Goal: Task Accomplishment & Management: Use online tool/utility

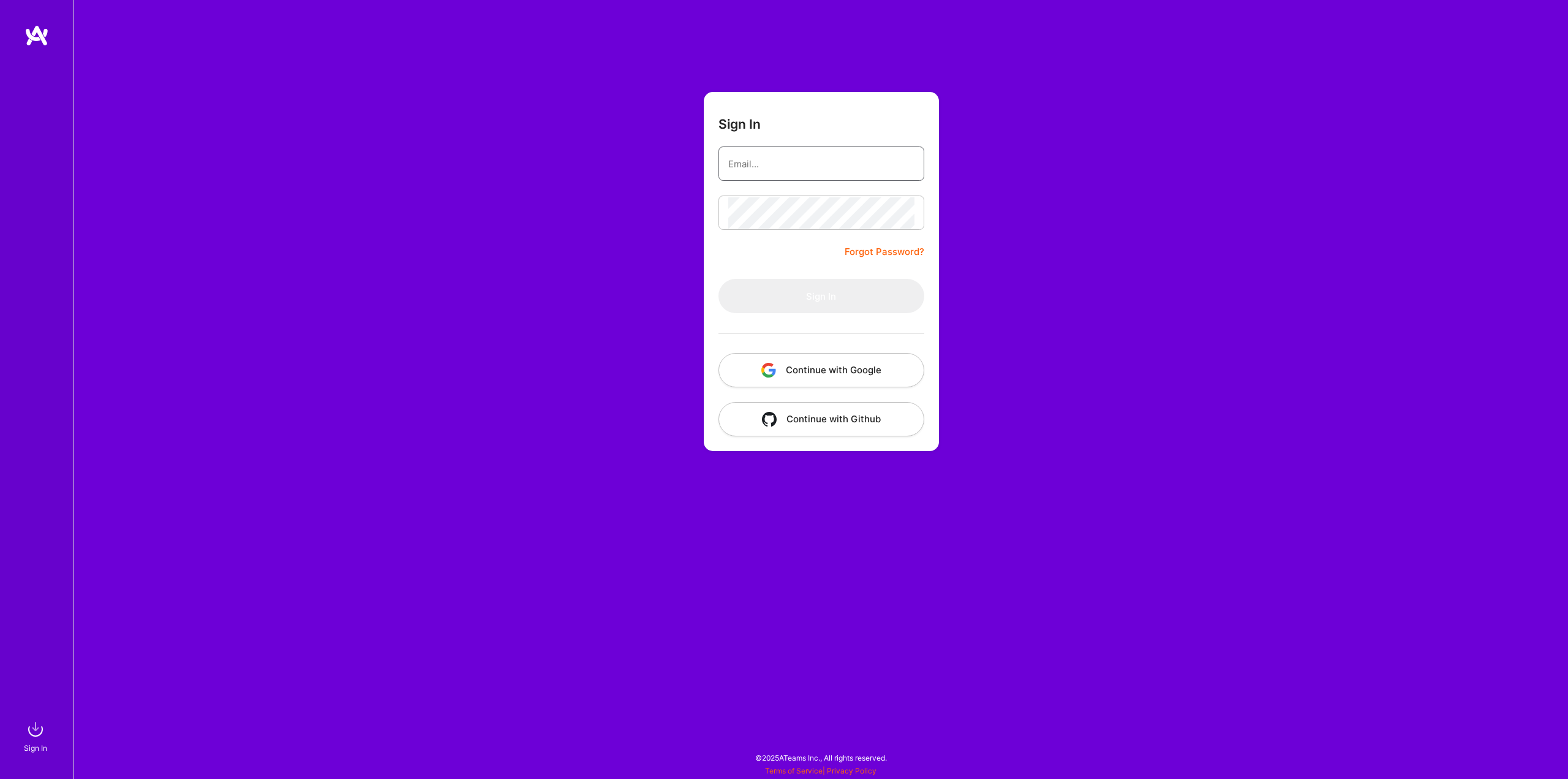
type input "[PERSON_NAME][EMAIL_ADDRESS][DOMAIN_NAME]"
click at [713, 250] on form "Sign In [PERSON_NAME][EMAIL_ADDRESS][DOMAIN_NAME] Forgot Password? Sign In Cont…" at bounding box center [822, 271] width 235 height 359
click at [814, 296] on button "Sign In" at bounding box center [821, 295] width 206 height 34
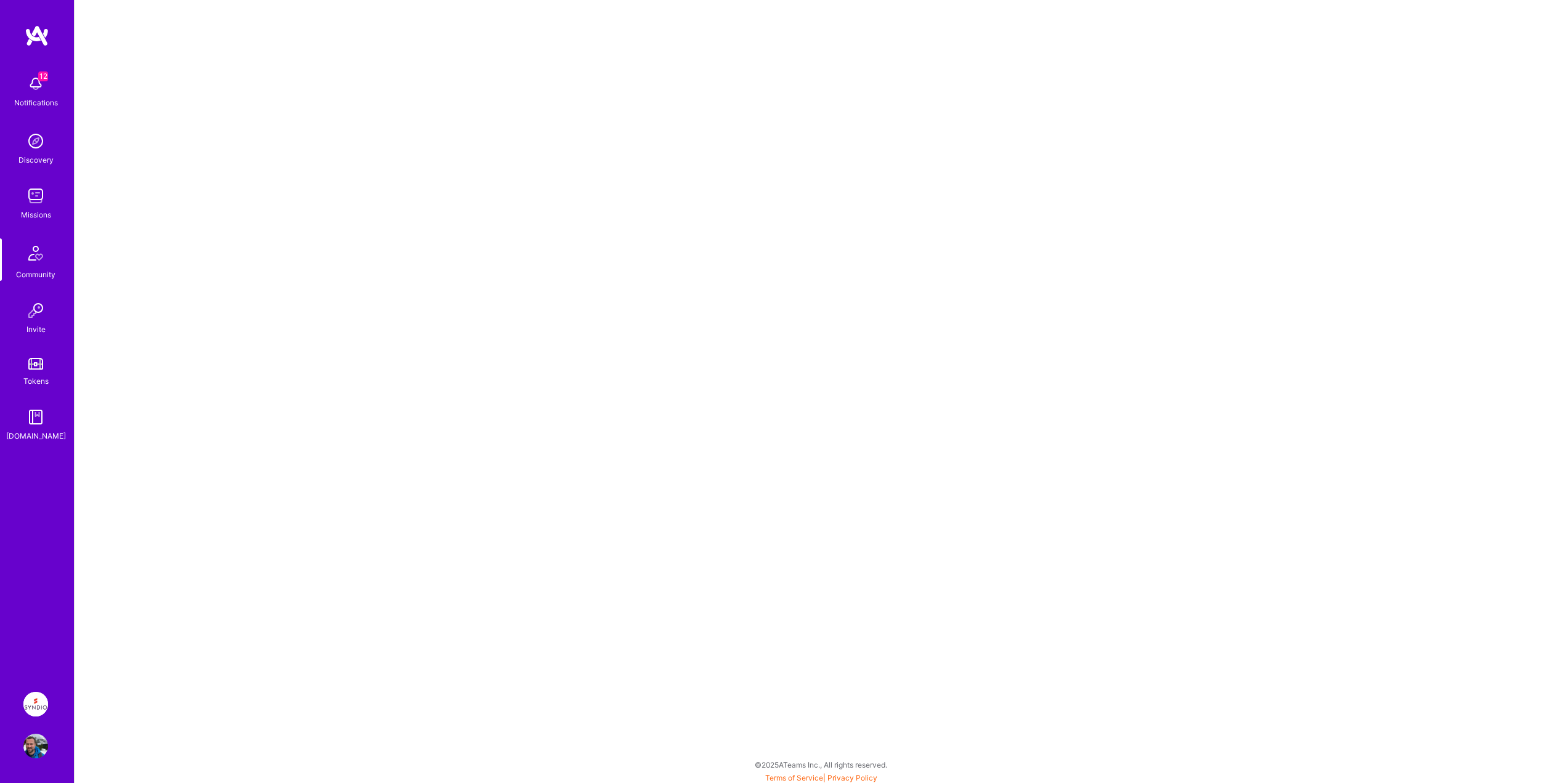
click at [33, 708] on img at bounding box center [35, 703] width 24 height 24
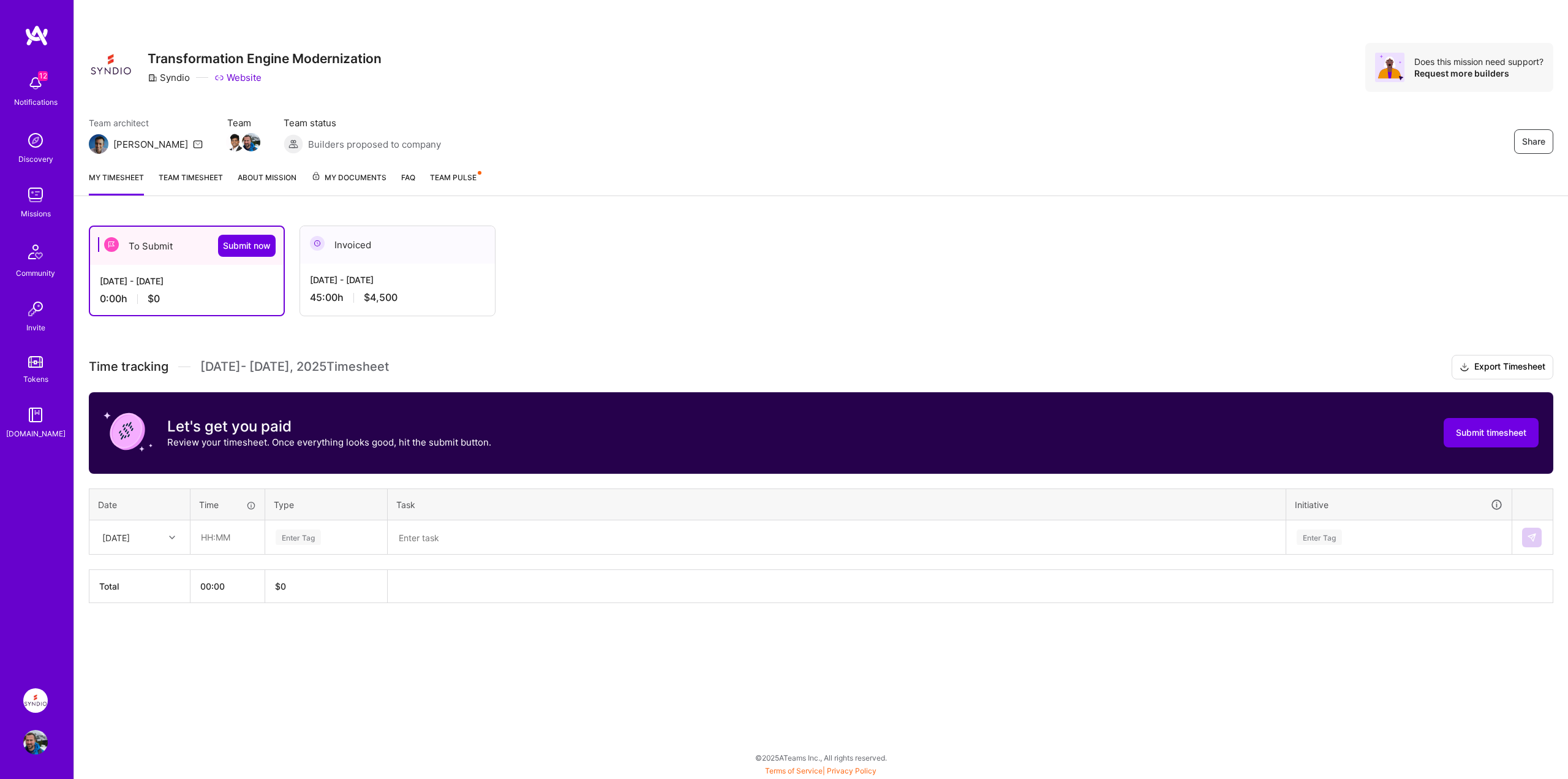
click at [185, 185] on link "Team timesheet" at bounding box center [191, 183] width 64 height 24
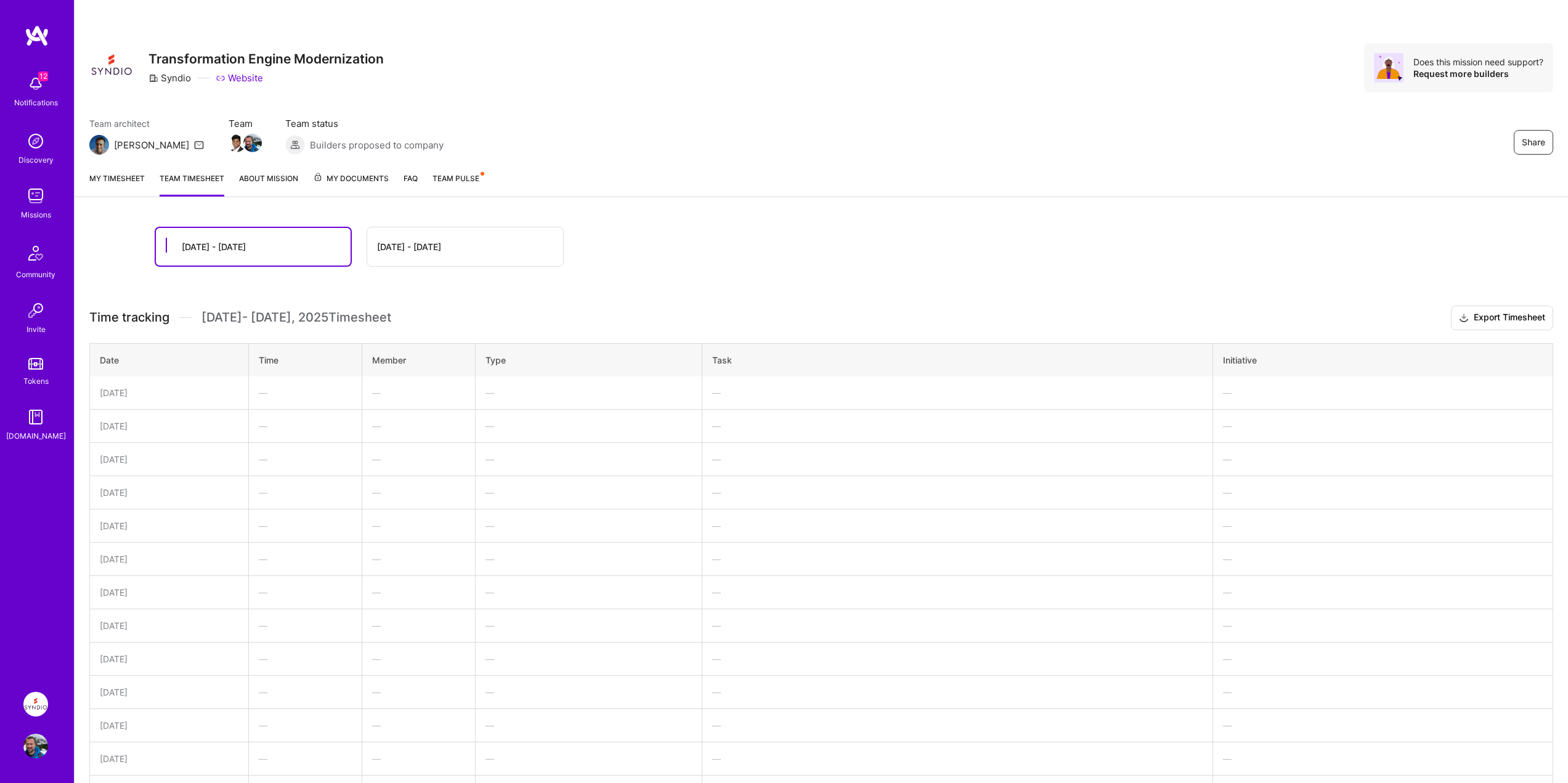
click at [114, 190] on link "My timesheet" at bounding box center [117, 184] width 55 height 24
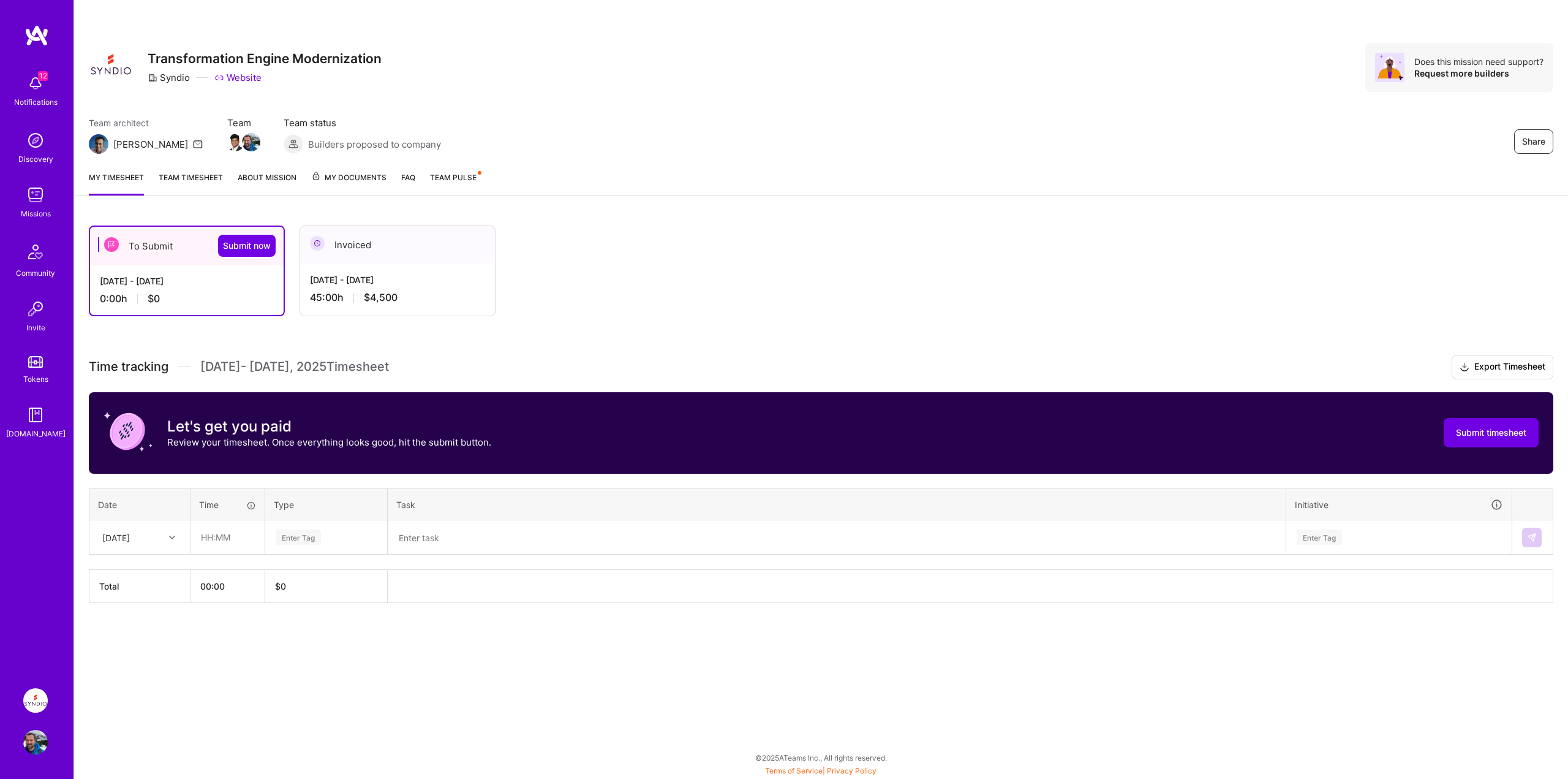
click at [170, 537] on icon at bounding box center [172, 537] width 6 height 6
click at [214, 540] on input "text" at bounding box center [227, 537] width 73 height 32
type input "08:00"
click at [276, 643] on div "To Submit Submit now [DATE] - [DATE] 0:00 h $0 Invoiced [DATE] - [DATE] 45:00 h…" at bounding box center [821, 437] width 1494 height 452
click at [155, 547] on div "[DATE]" at bounding box center [130, 537] width 68 height 20
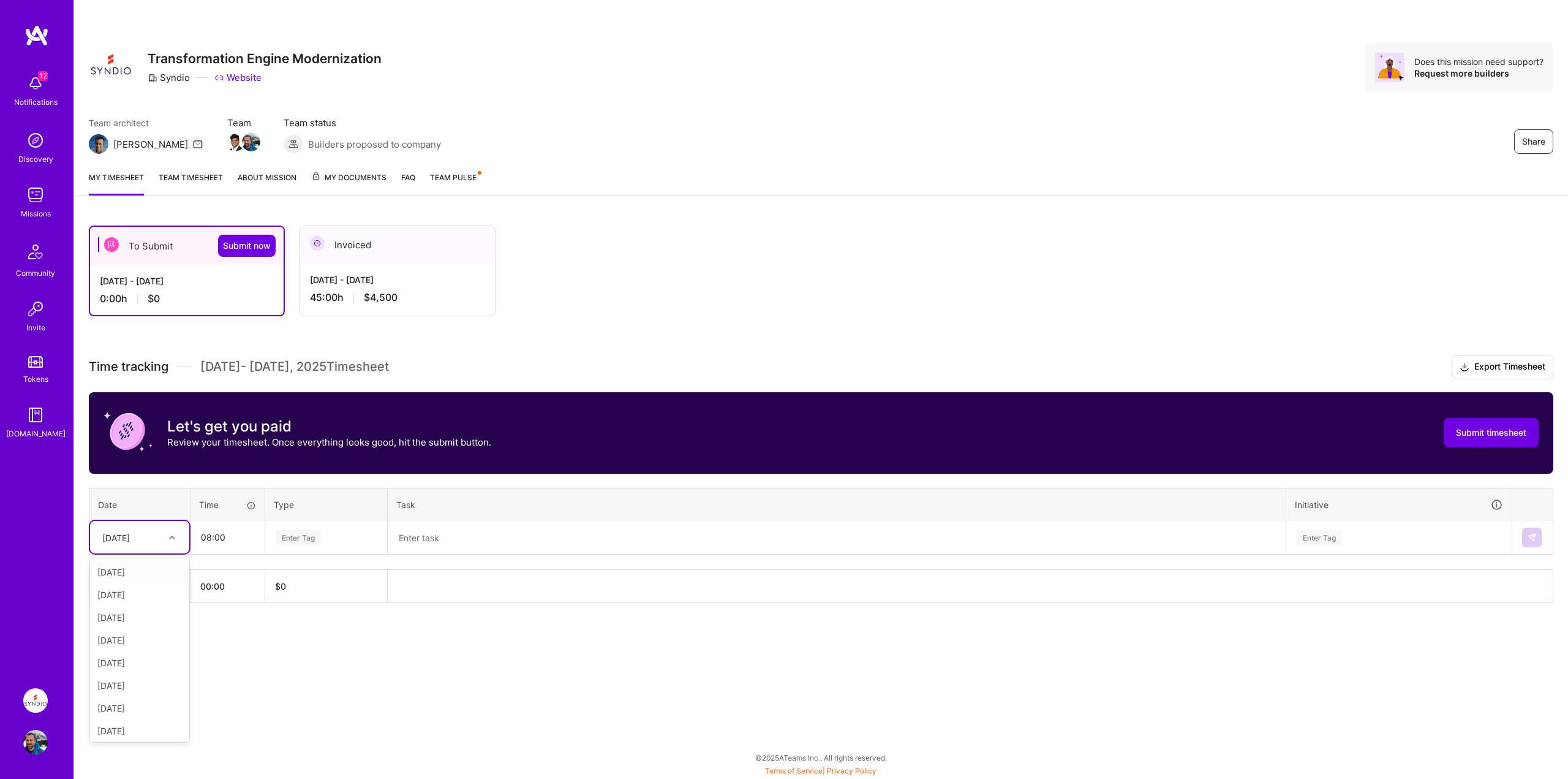
click at [133, 570] on div "[DATE]" at bounding box center [140, 572] width 99 height 22
click at [298, 540] on div "Enter Tag" at bounding box center [298, 537] width 45 height 19
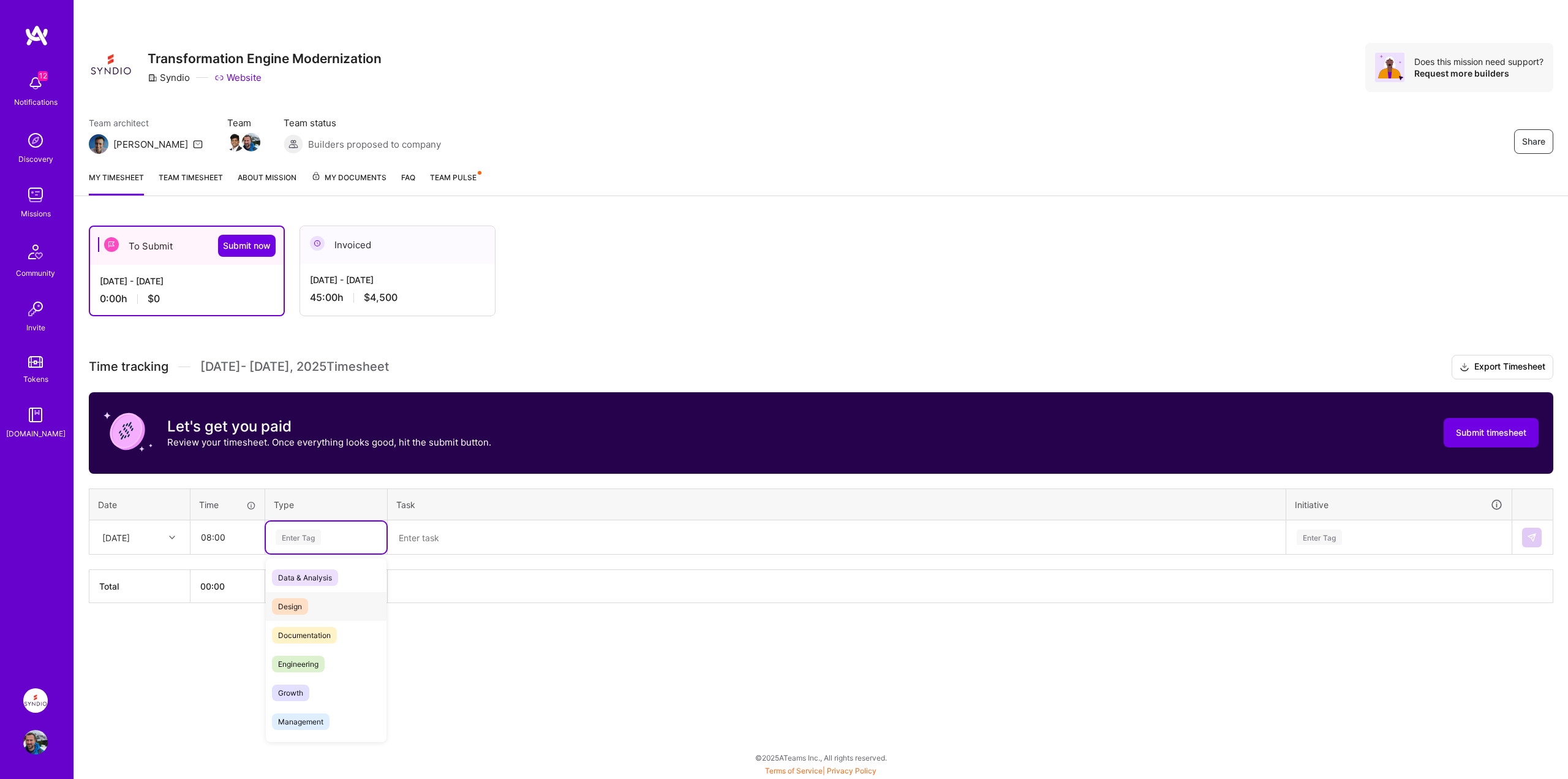
click at [296, 613] on span "Design" at bounding box center [290, 606] width 36 height 17
click at [434, 546] on textarea at bounding box center [836, 537] width 895 height 32
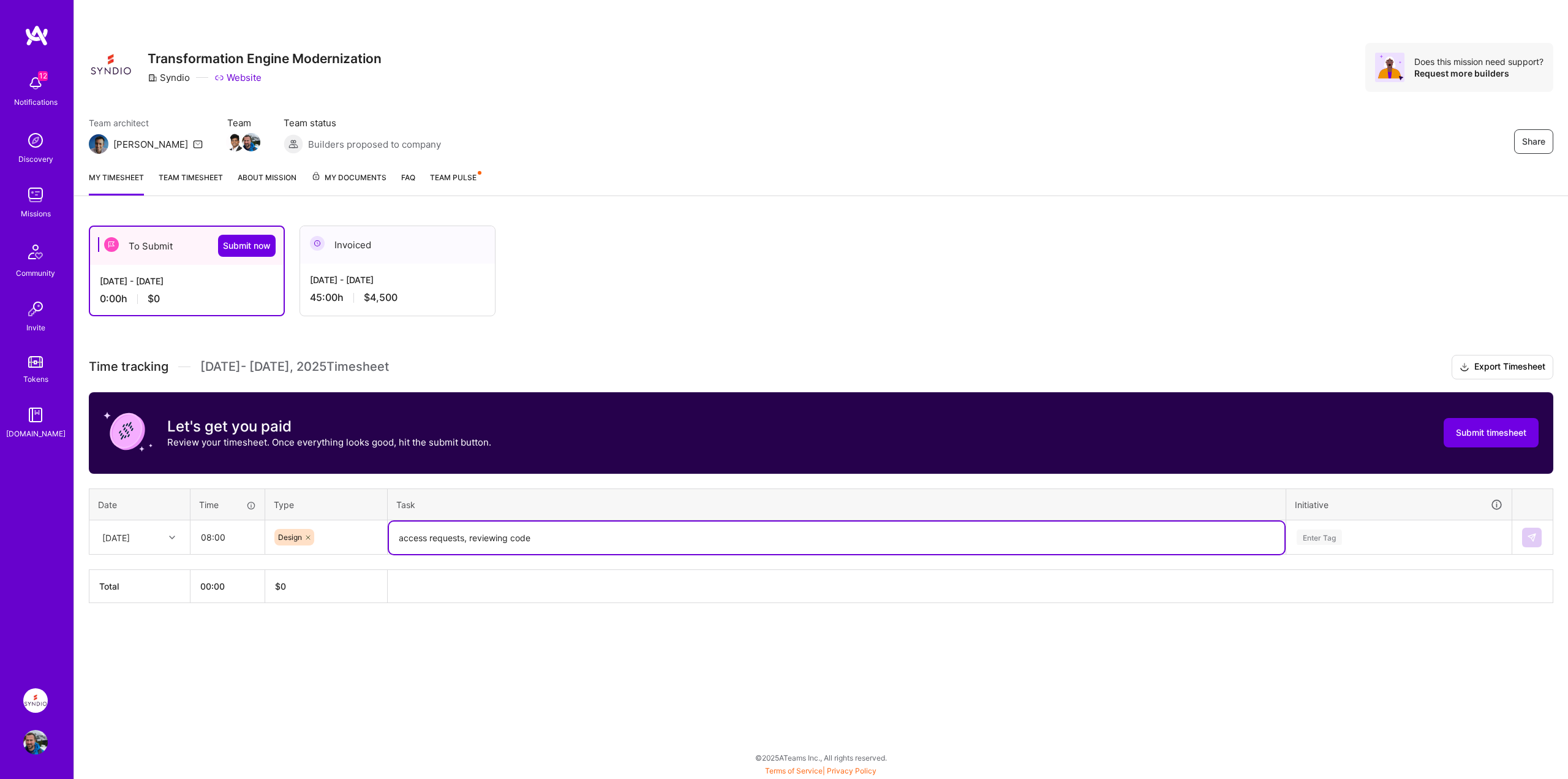
type textarea "access requests, reviewing code"
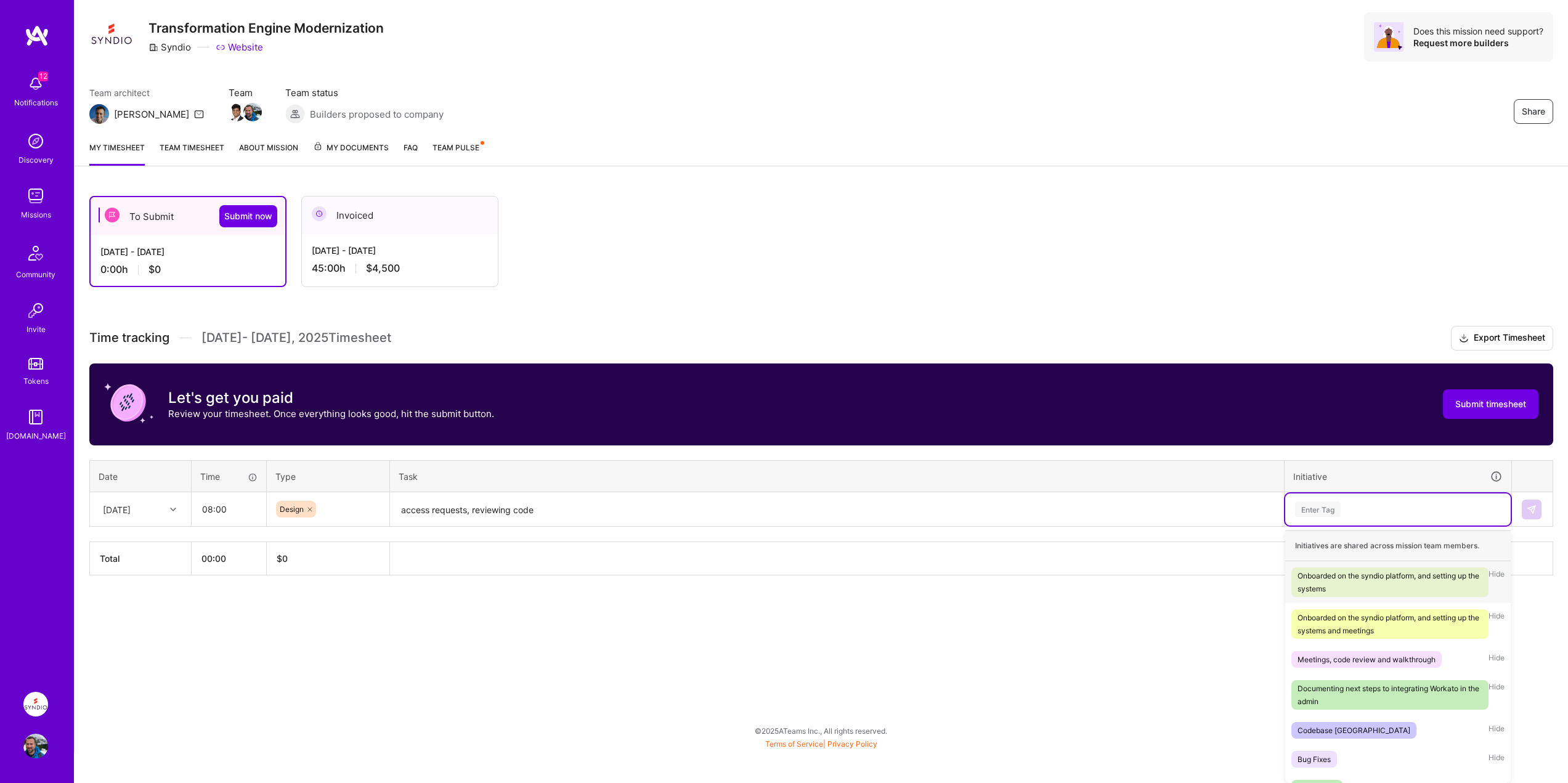
click at [1319, 574] on div "Onboarded on the syndio platform, and setting up the systems" at bounding box center [1390, 581] width 185 height 26
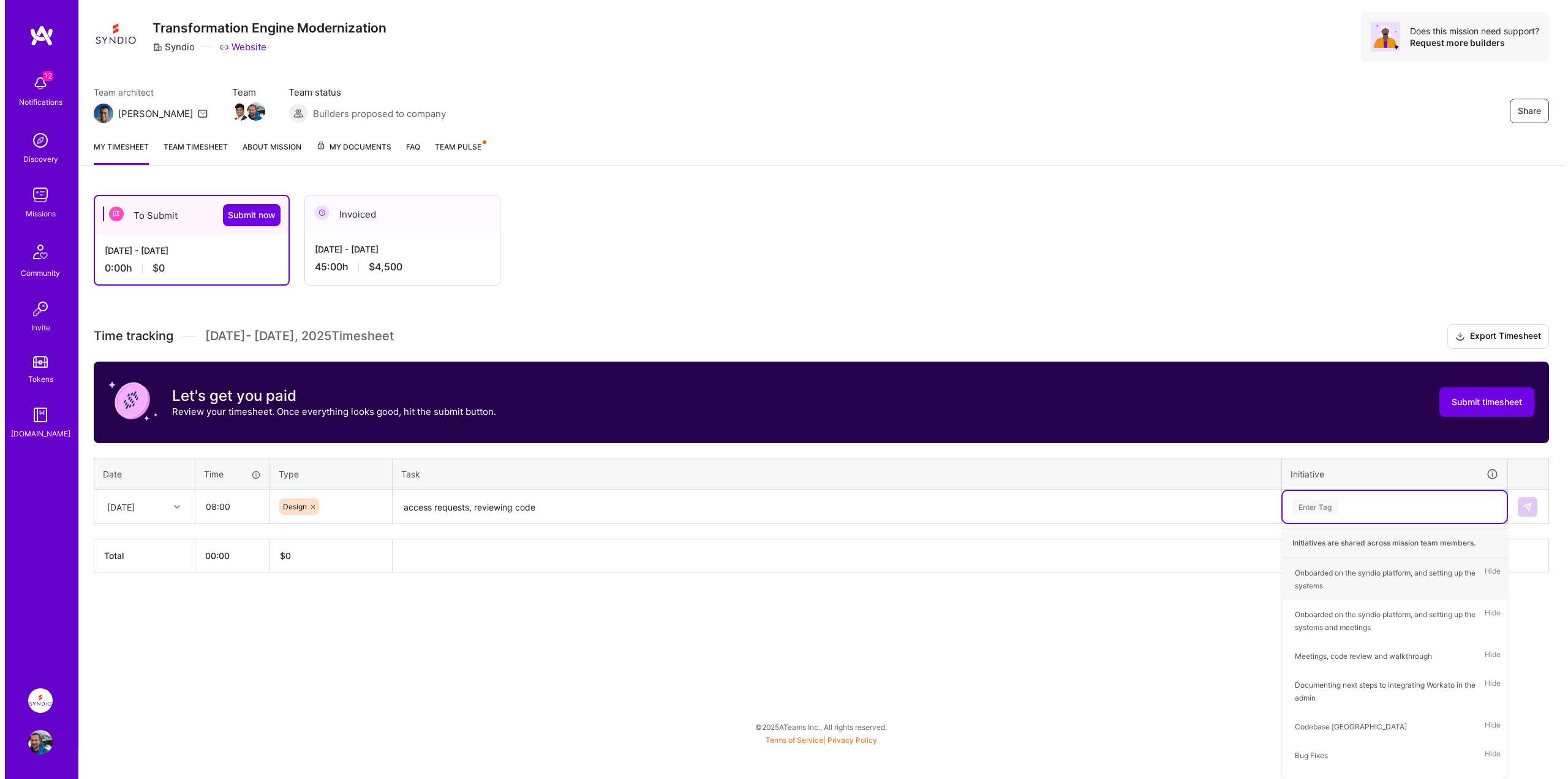
scroll to position [0, 0]
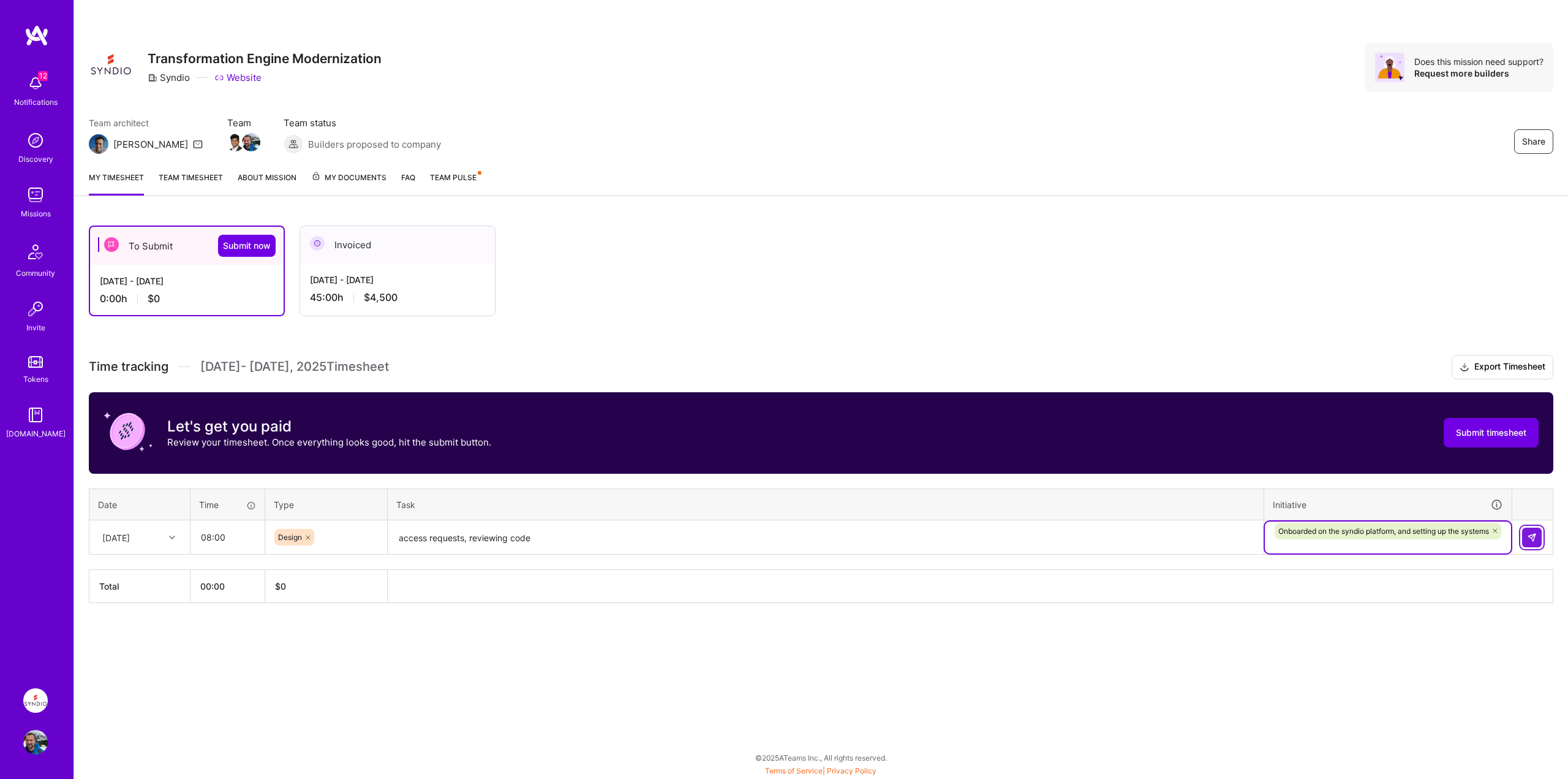
click at [1535, 537] on img at bounding box center [1532, 537] width 10 height 10
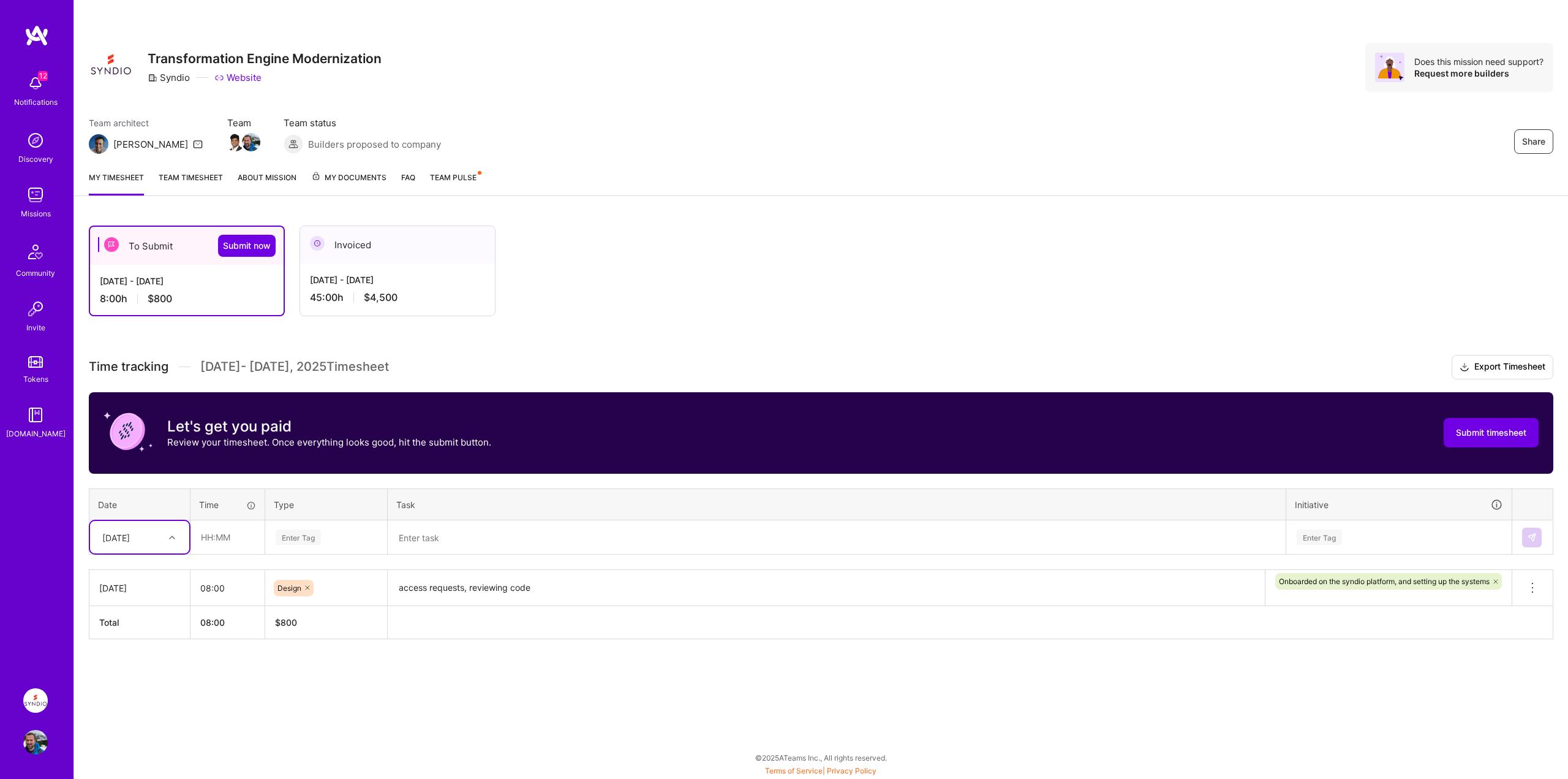
click at [160, 536] on div "[DATE]" at bounding box center [130, 537] width 68 height 20
click at [127, 570] on div "[DATE]" at bounding box center [140, 572] width 99 height 22
click at [223, 545] on input "text" at bounding box center [227, 537] width 73 height 32
type input "08:00"
click at [310, 535] on div "Enter Tag" at bounding box center [298, 537] width 45 height 19
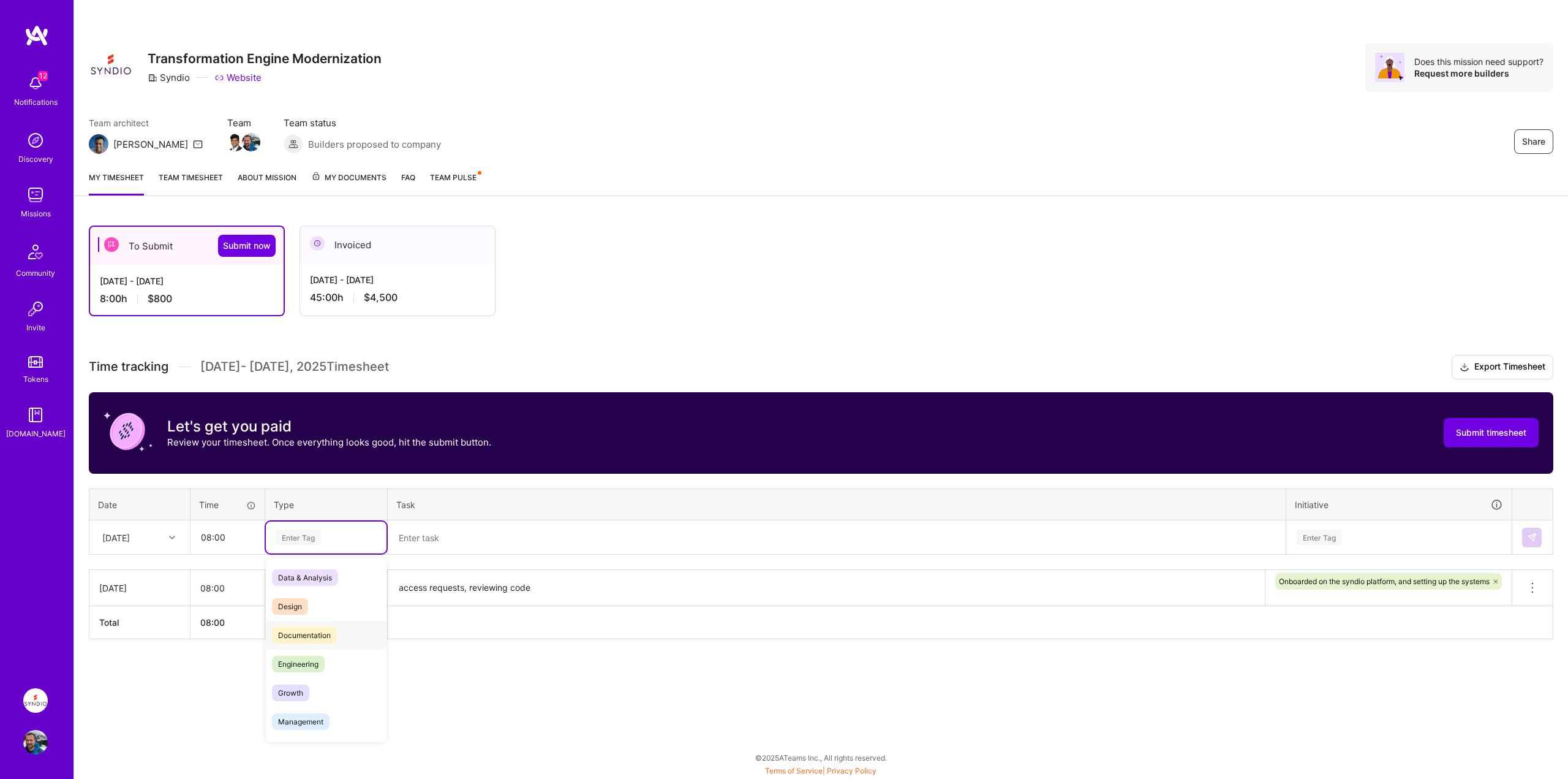
click at [293, 625] on div "Documentation" at bounding box center [326, 635] width 121 height 29
click at [471, 538] on textarea at bounding box center [836, 538] width 895 height 32
